Goal: Transaction & Acquisition: Purchase product/service

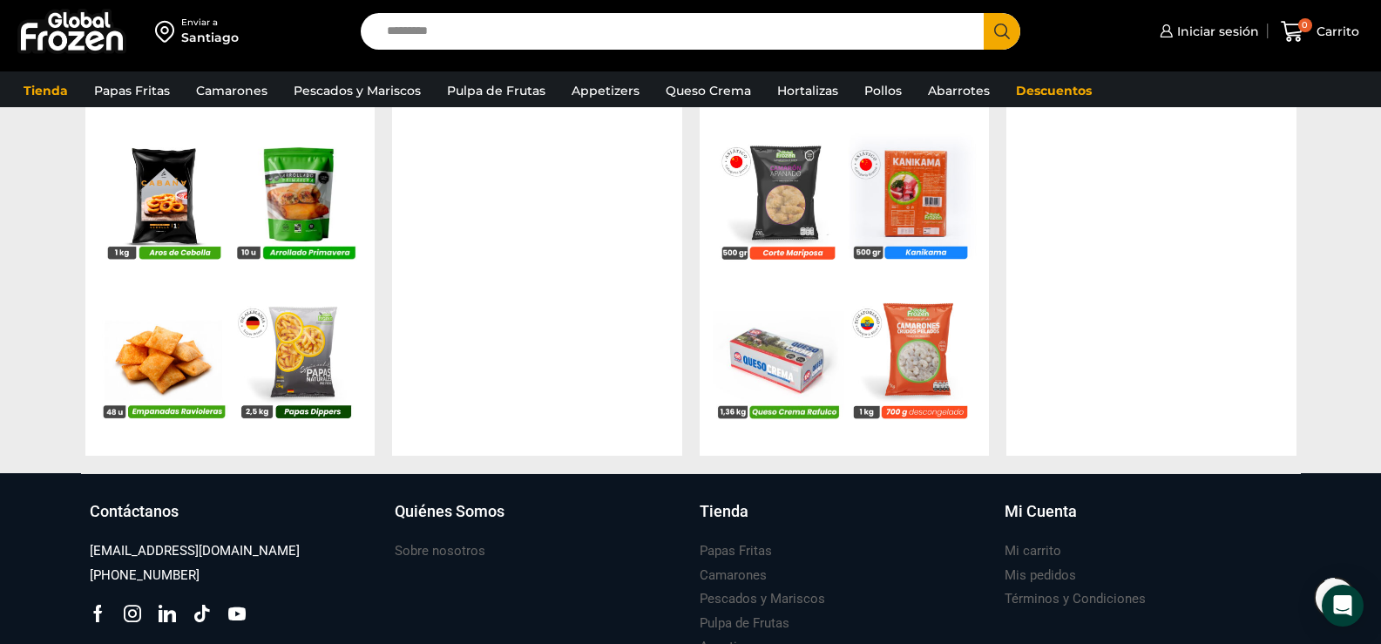
scroll to position [1742, 0]
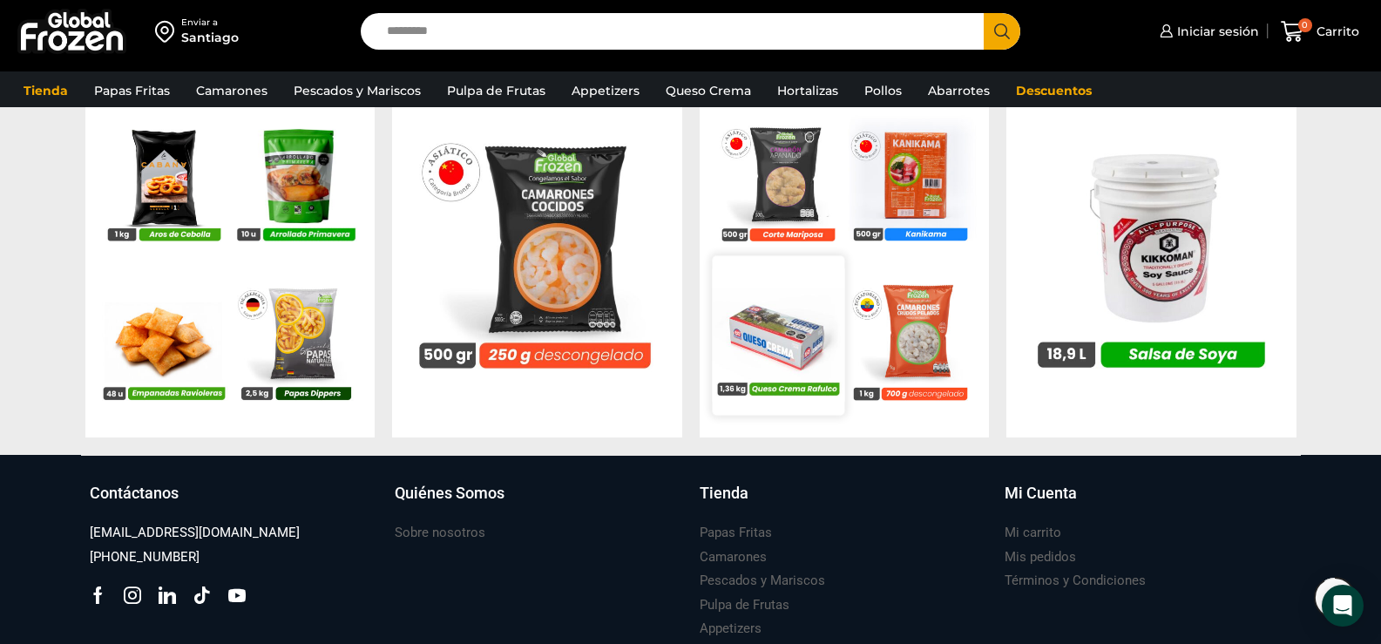
click at [786, 315] on img at bounding box center [778, 335] width 132 height 132
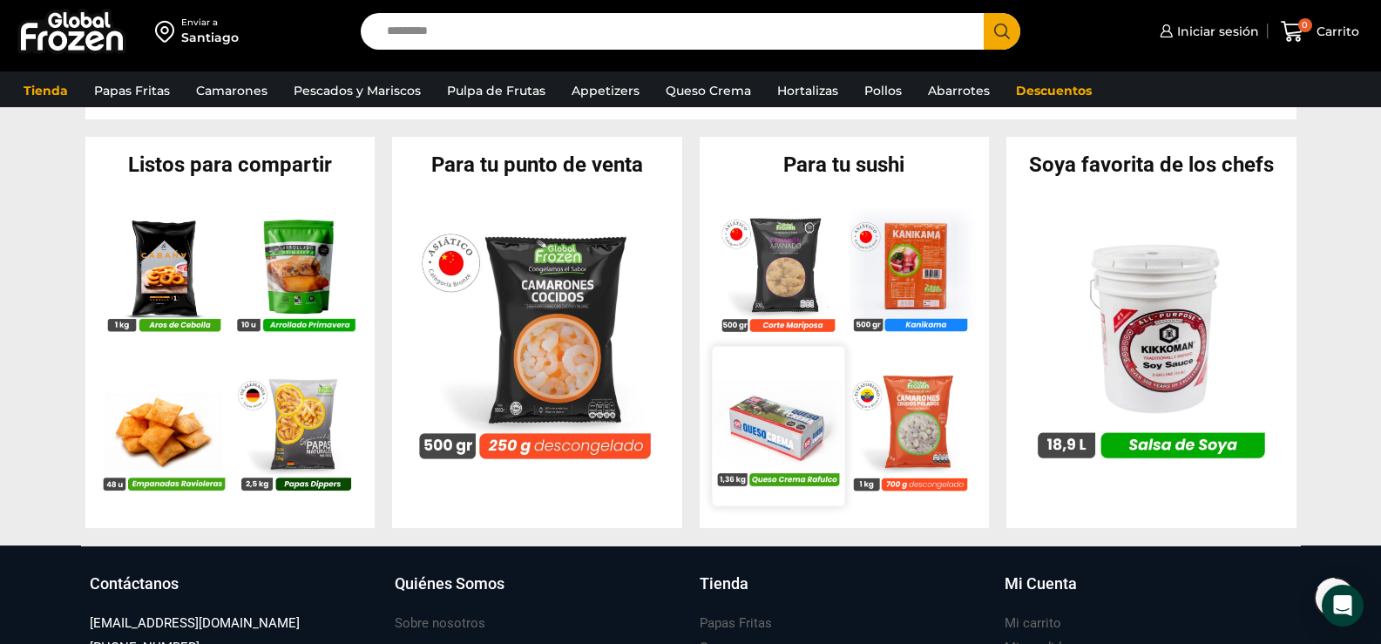
scroll to position [1568, 0]
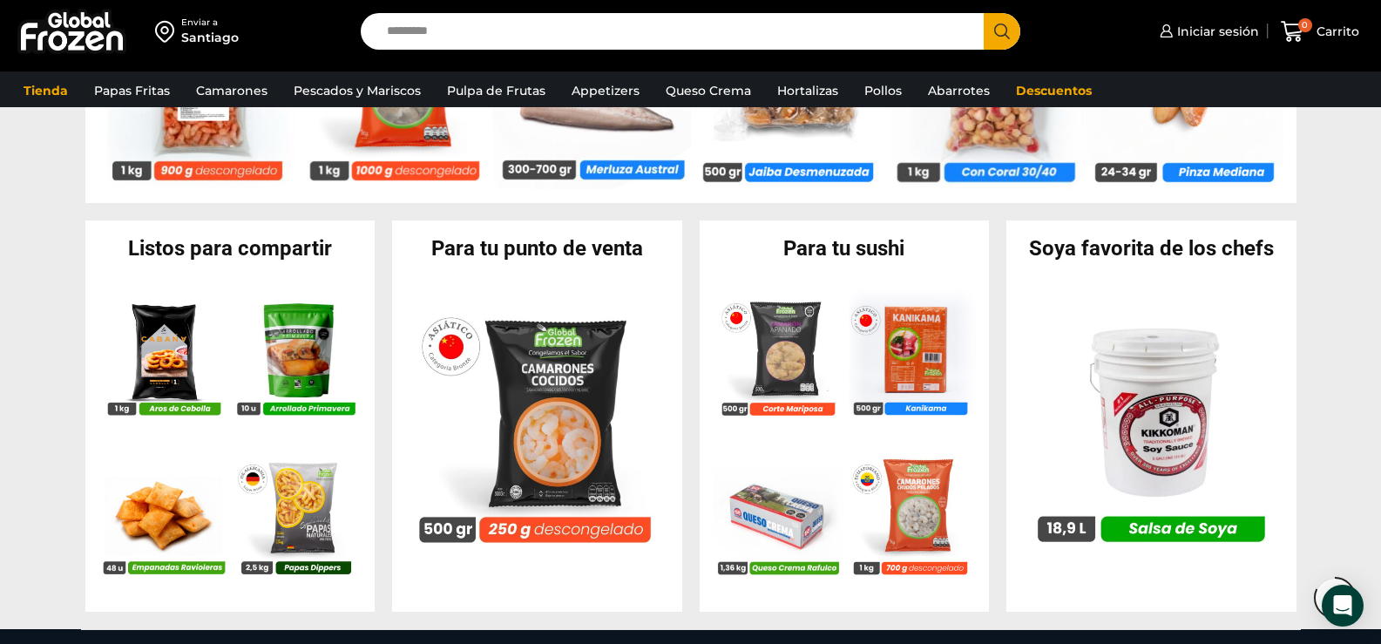
click at [823, 252] on h2 "Para tu sushi" at bounding box center [845, 248] width 290 height 21
click at [888, 252] on h2 "Para tu sushi" at bounding box center [845, 248] width 290 height 21
drag, startPoint x: 966, startPoint y: 252, endPoint x: 957, endPoint y: 250, distance: 9.7
click at [961, 251] on h2 "Para tu sushi" at bounding box center [845, 248] width 290 height 21
click at [957, 250] on h2 "Para tu sushi" at bounding box center [845, 248] width 290 height 21
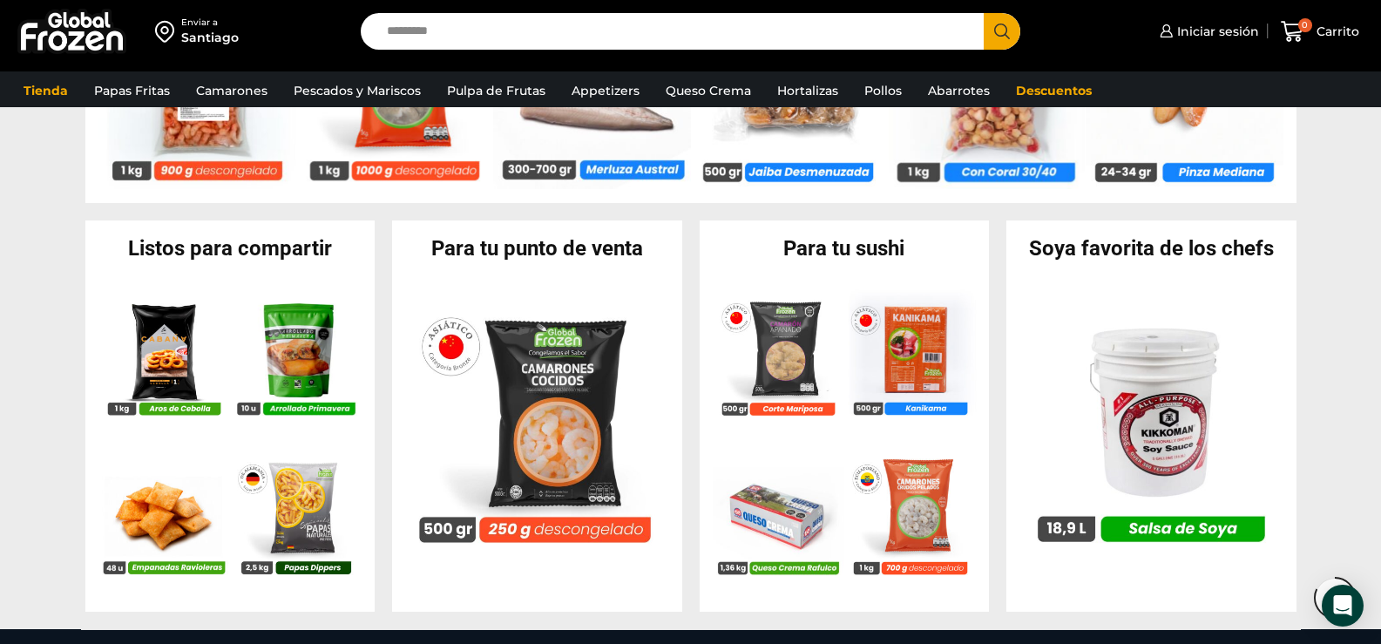
click at [957, 250] on h2 "Para tu sushi" at bounding box center [845, 248] width 290 height 21
